Goal: Check status: Check status

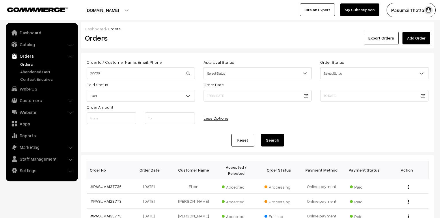
click at [81, 74] on div "Order Id / Customer Name, Email, Phone 37736 Approval Status Select Status Awai…" at bounding box center [257, 103] width 353 height 100
type input "37267"
click at [261, 134] on button "Search" at bounding box center [272, 140] width 23 height 13
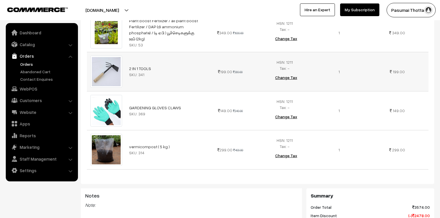
scroll to position [276, 0]
